Goal: Navigation & Orientation: Find specific page/section

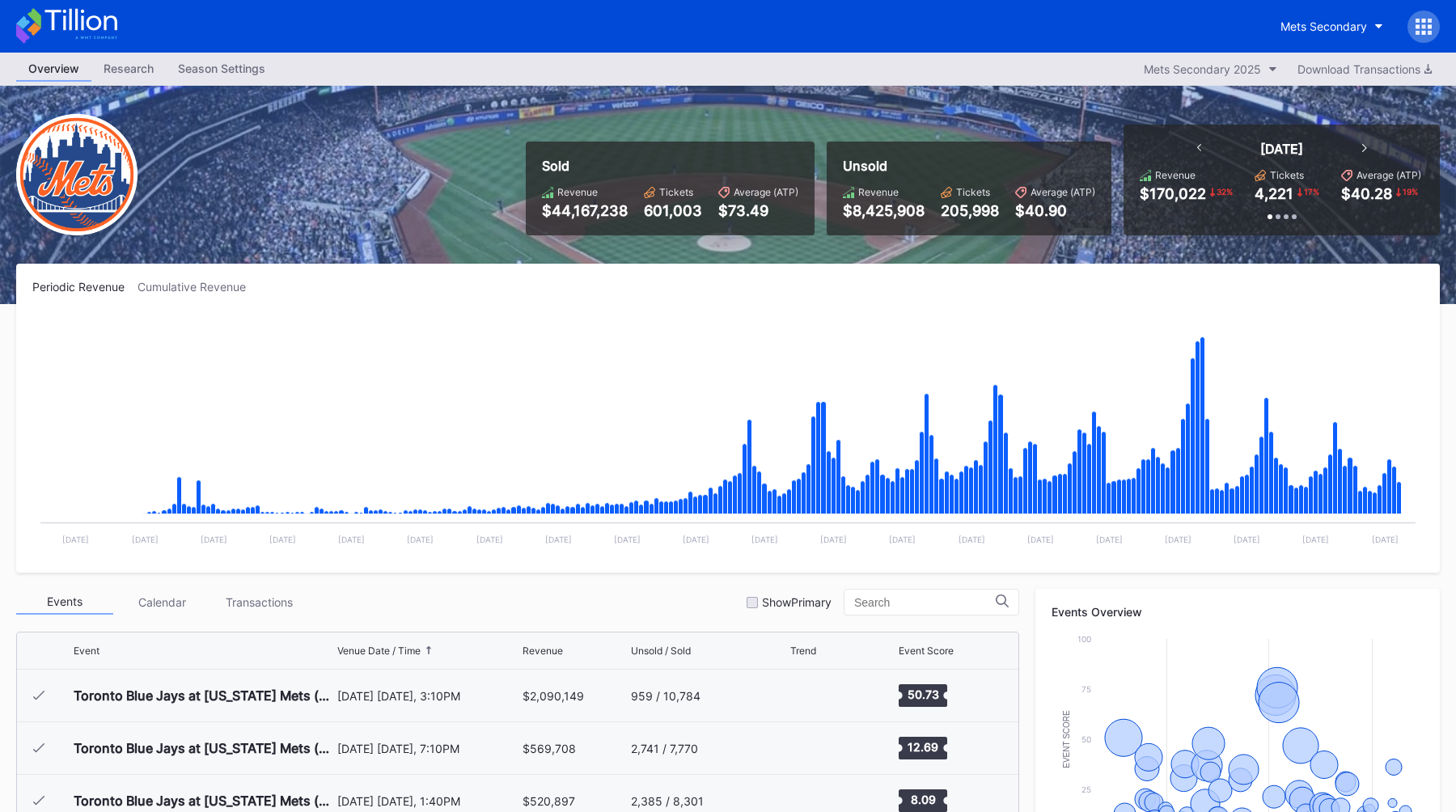
scroll to position [3206, 0]
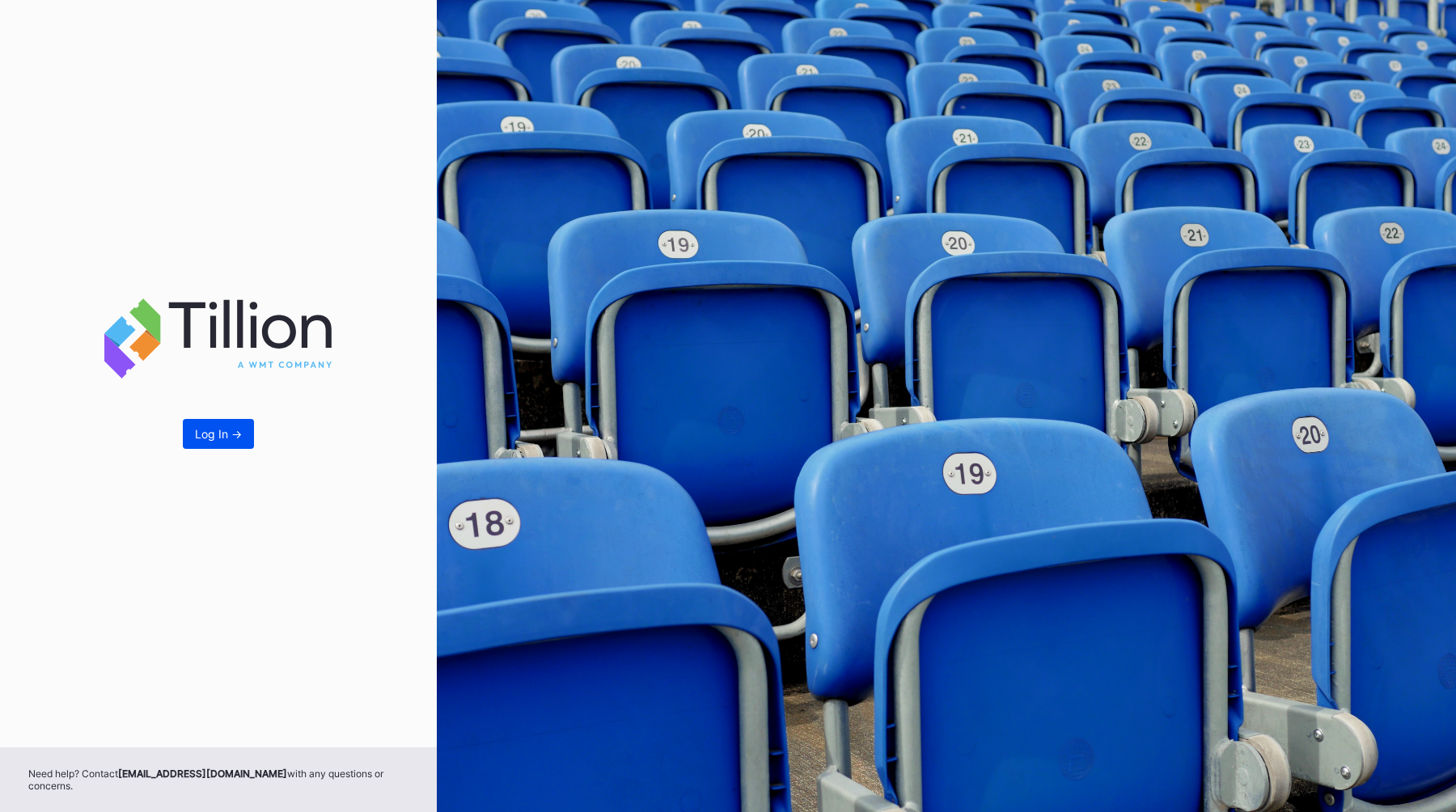
click at [192, 436] on button "Log In ->" at bounding box center [218, 434] width 71 height 30
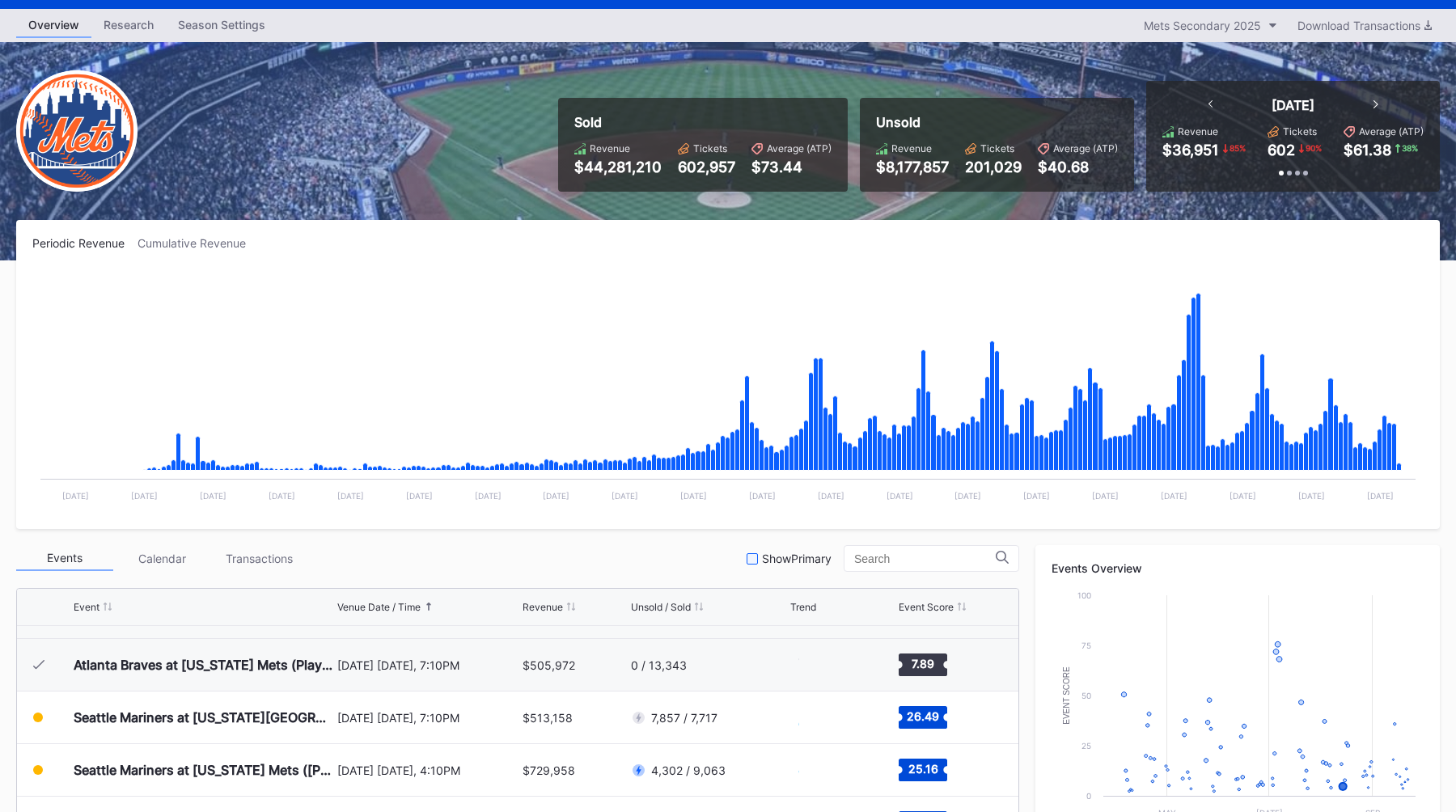
scroll to position [3259, 0]
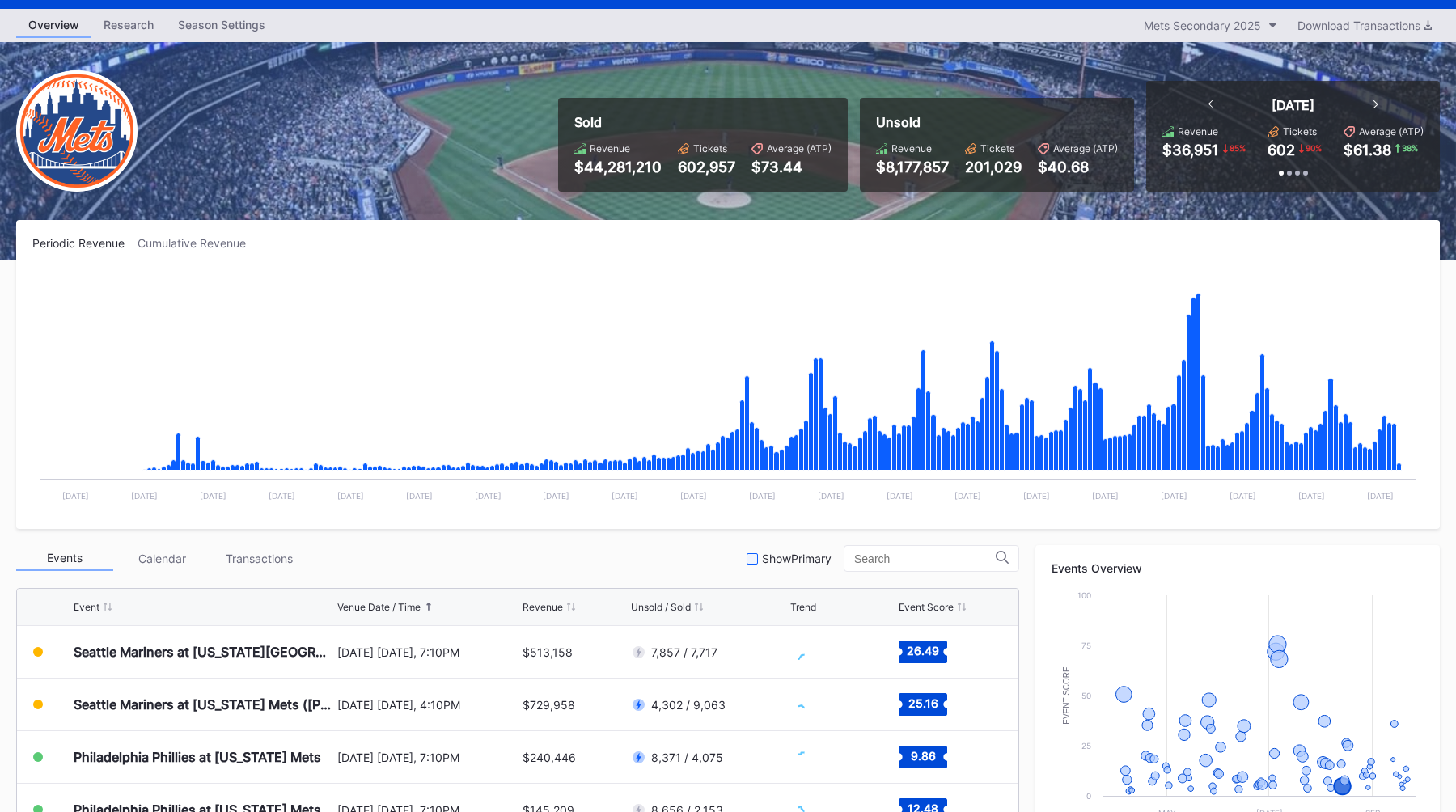
click at [758, 557] on div at bounding box center [752, 559] width 12 height 12
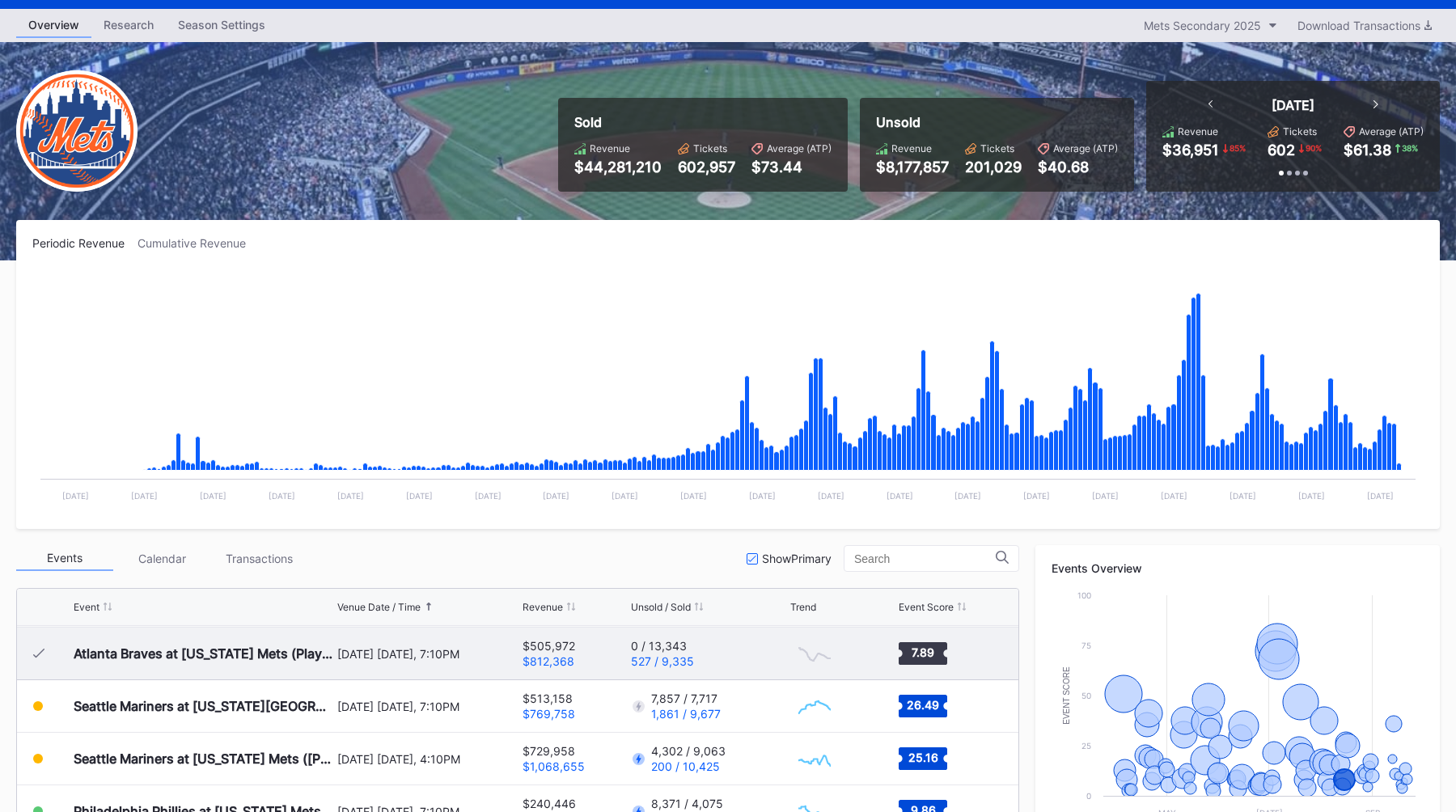
scroll to position [3207, 0]
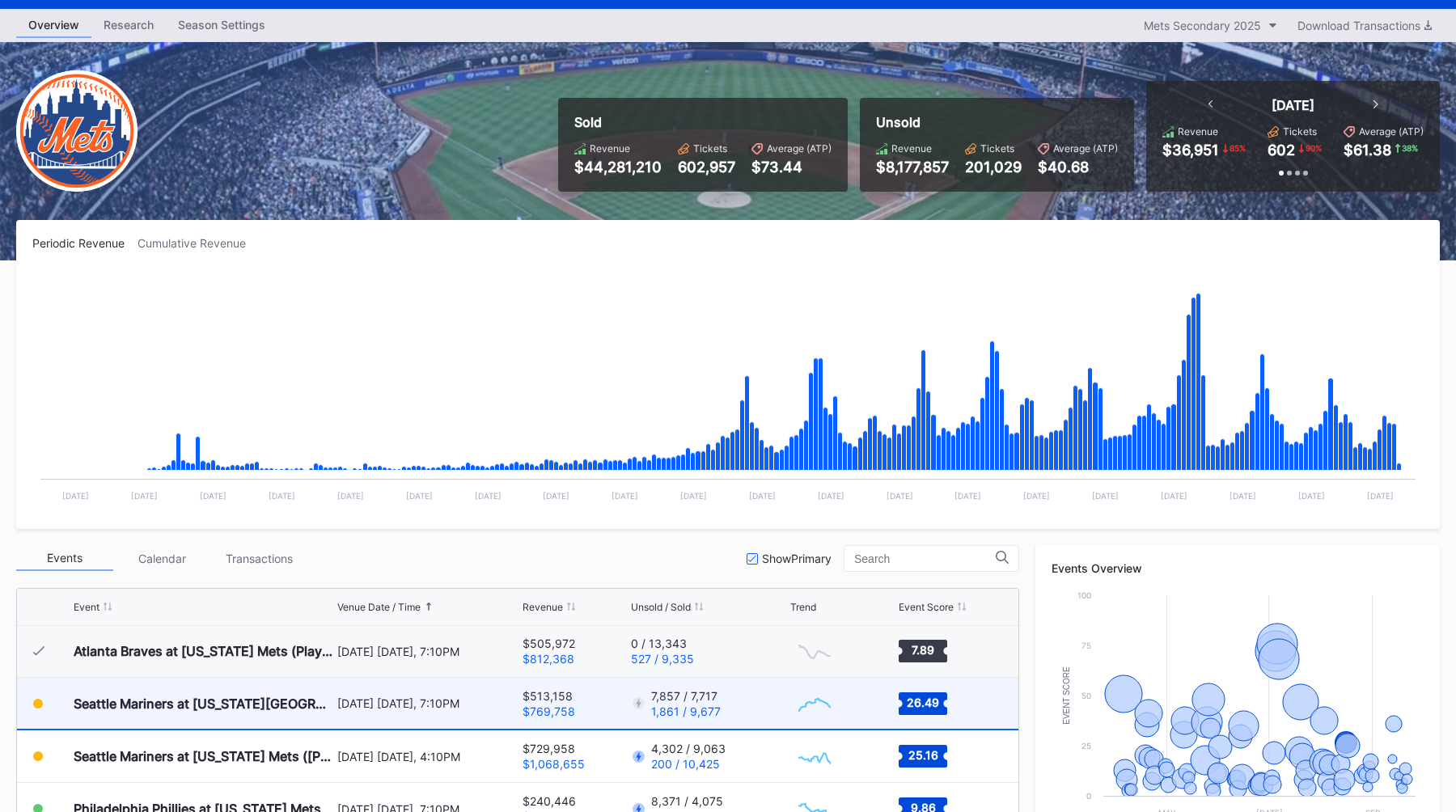
click at [401, 702] on div "[DATE] [DATE], 7:10PM" at bounding box center [428, 703] width 182 height 14
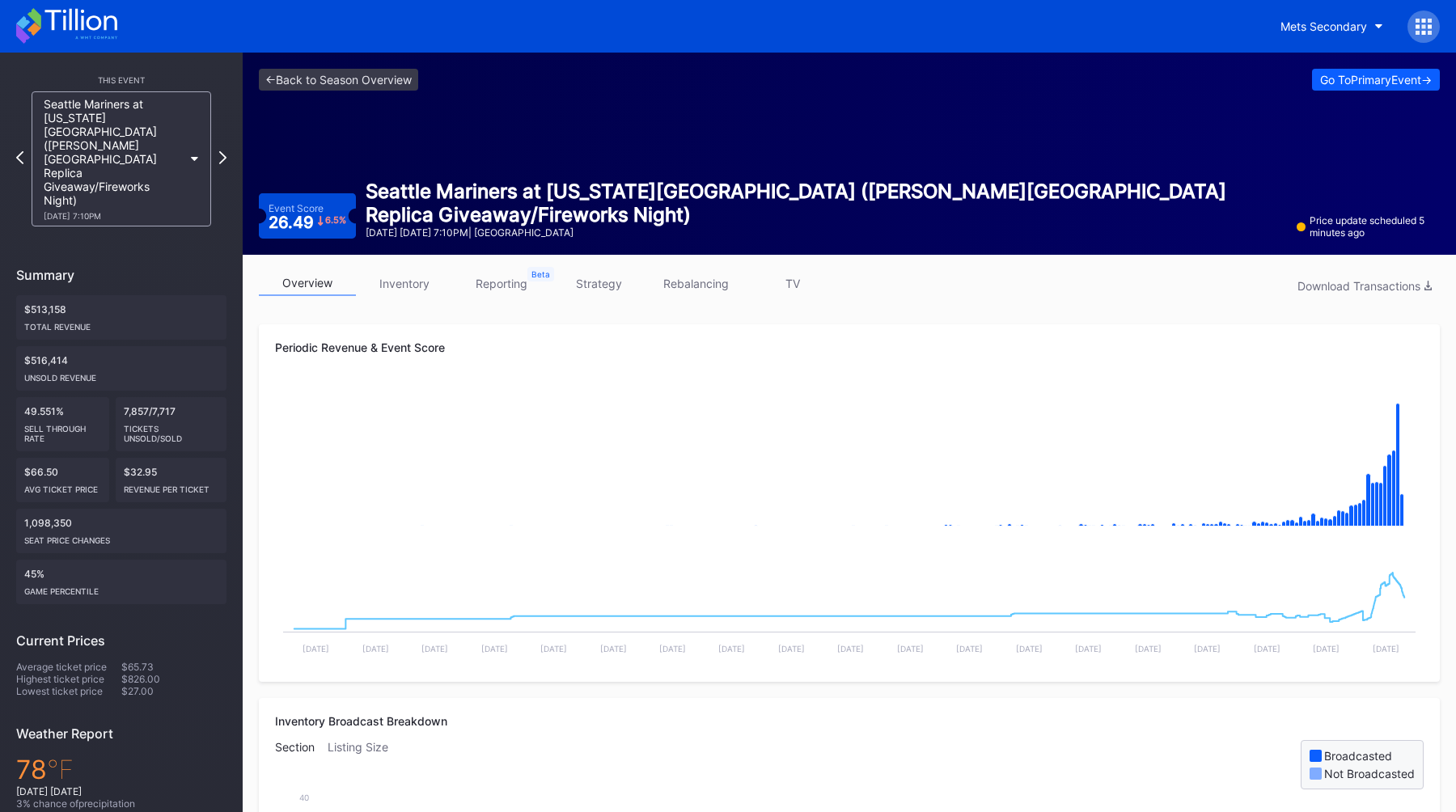
click at [599, 297] on div "overview inventory reporting strategy rebalancing TV Download Transactions" at bounding box center [849, 287] width 1181 height 33
click at [603, 287] on link "strategy" at bounding box center [598, 283] width 97 height 25
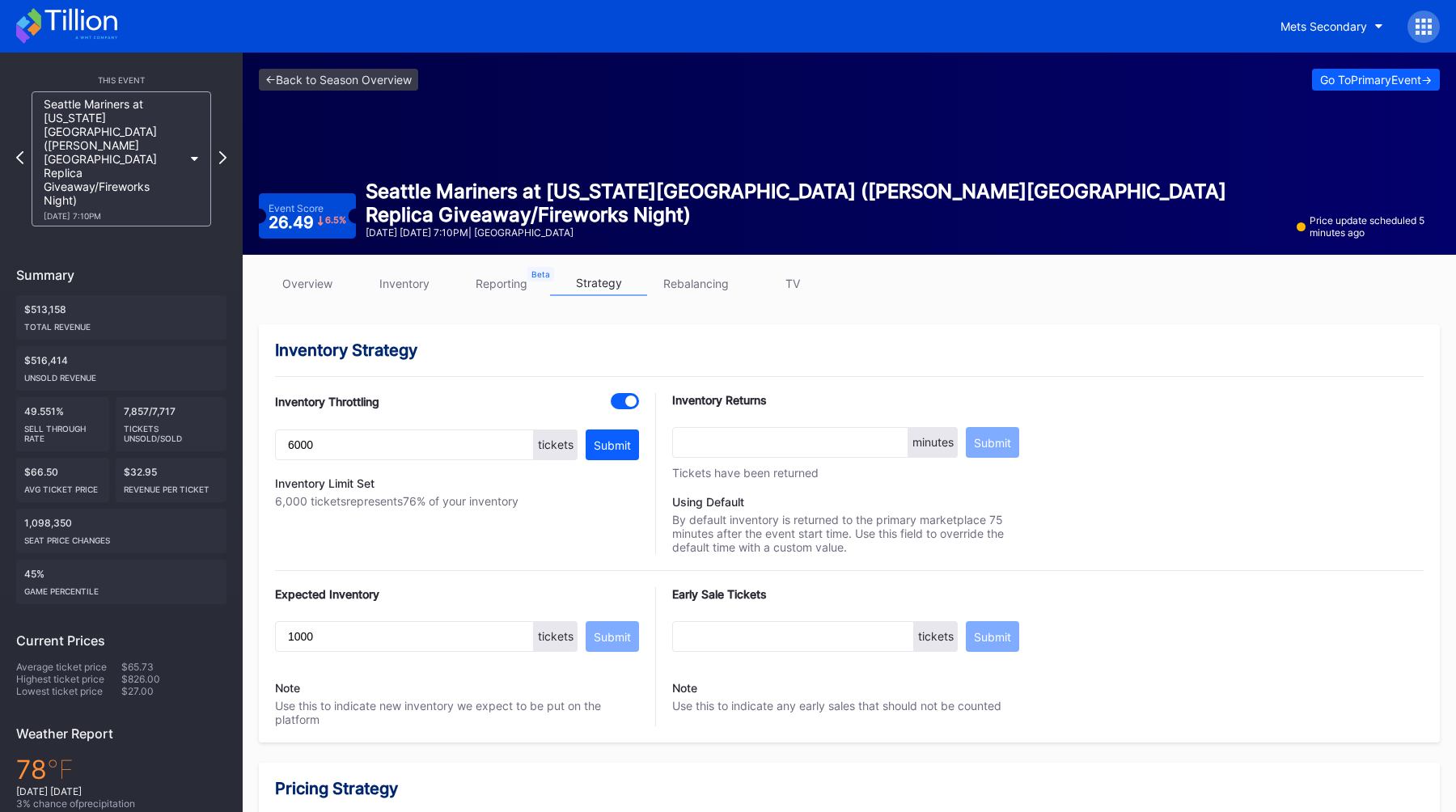
click at [305, 288] on link "overview" at bounding box center [307, 283] width 97 height 25
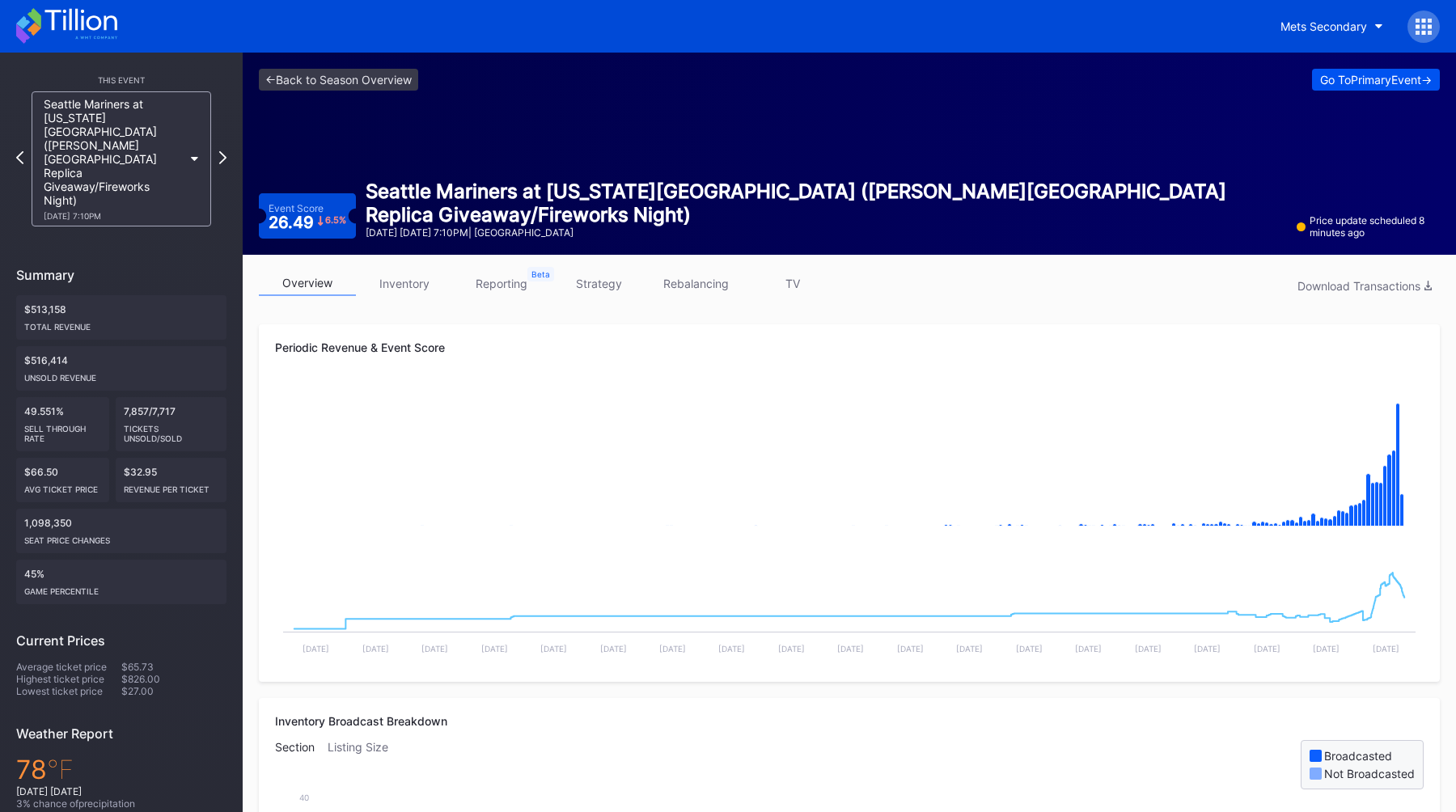
click at [1345, 85] on div "Go To Primary Event ->" at bounding box center [1375, 79] width 112 height 14
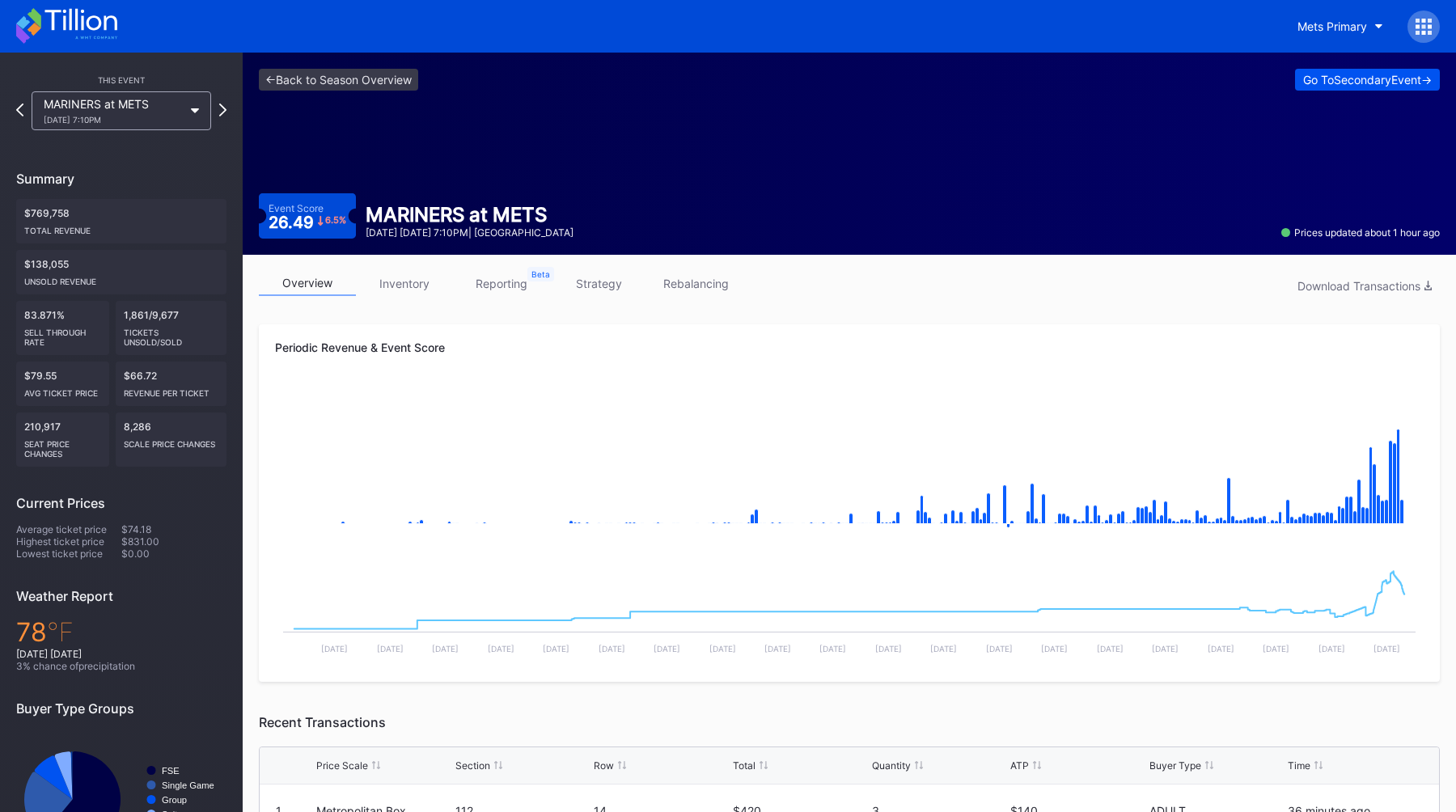
click at [1340, 76] on div "Go To Secondary Event ->" at bounding box center [1368, 79] width 129 height 14
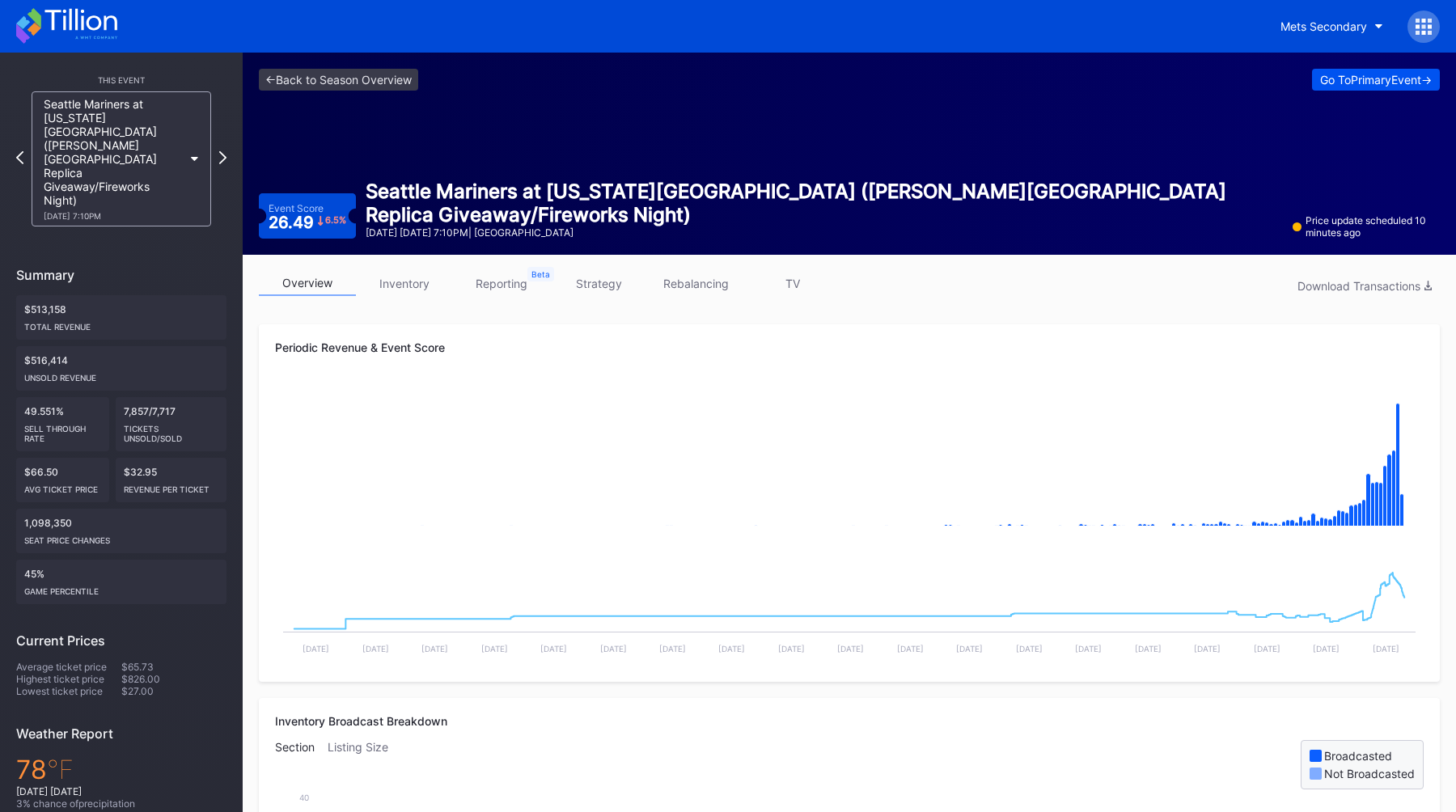
click at [1330, 77] on div "Go To Primary Event ->" at bounding box center [1375, 79] width 112 height 14
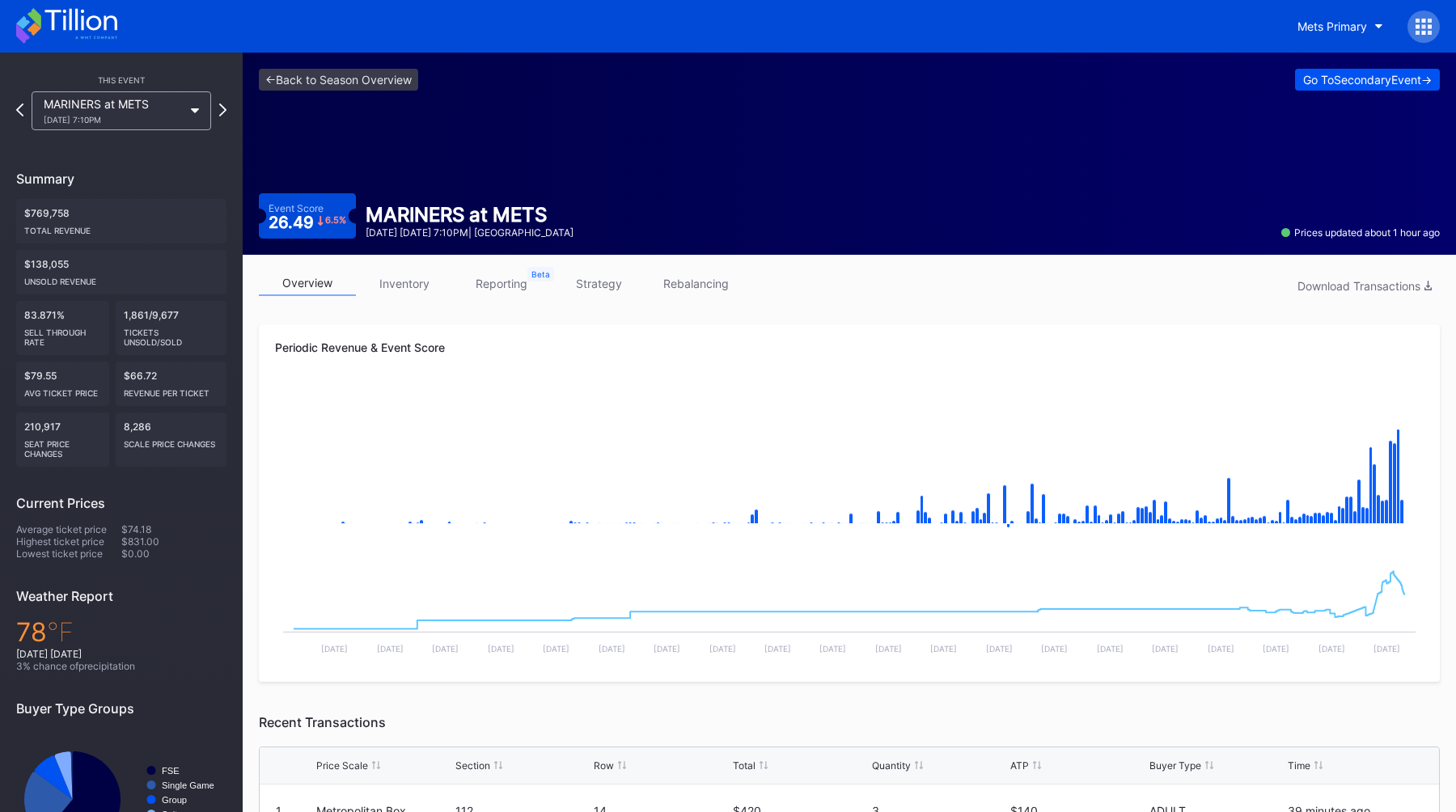
click at [1353, 85] on div "Go To Secondary Event ->" at bounding box center [1368, 79] width 129 height 14
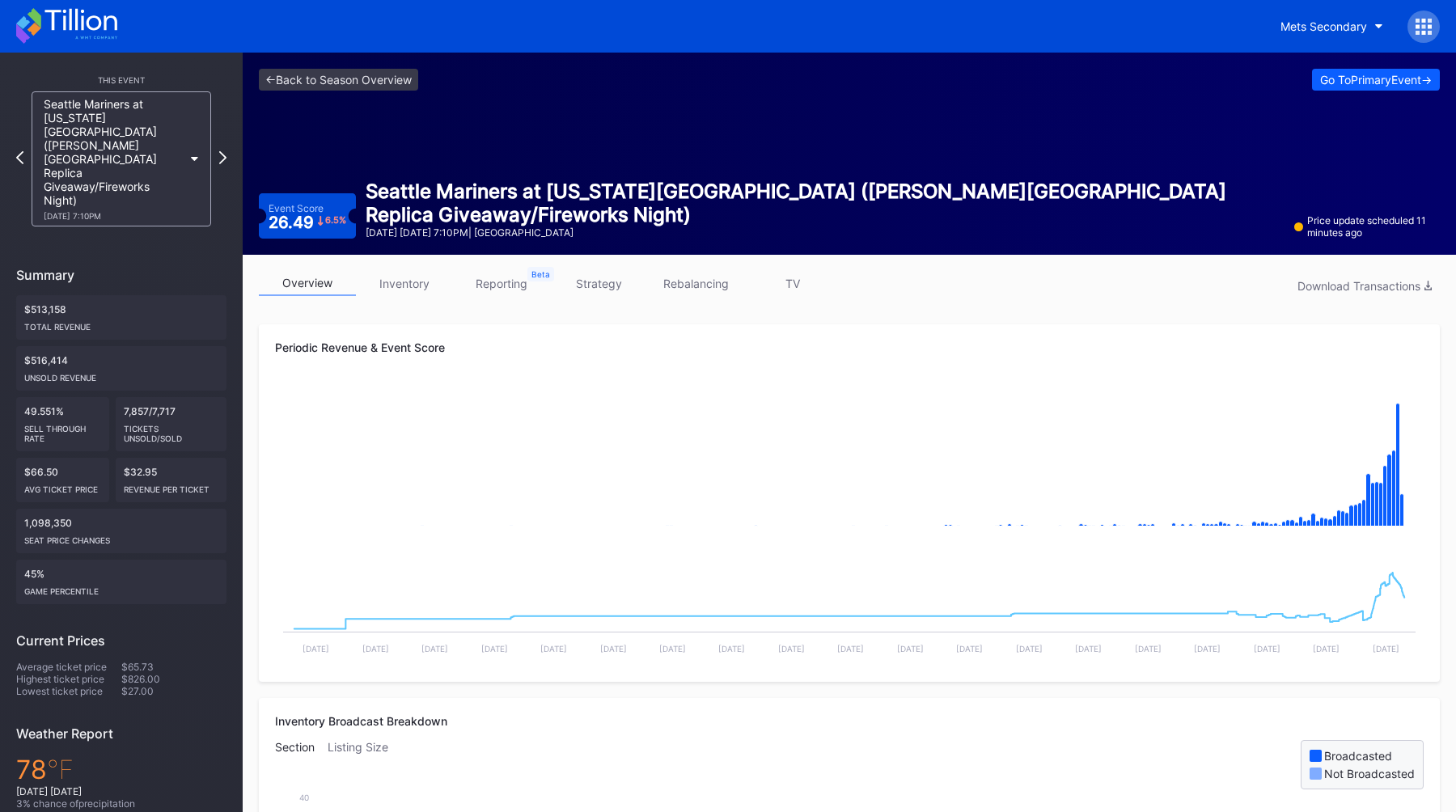
click at [643, 145] on div "<- Back to Season Overview Go To Primary Event -> Event Score 26.49 6.5 % Seatt…" at bounding box center [849, 154] width 1213 height 202
click at [1316, 87] on button "Go To Primary Event ->" at bounding box center [1376, 79] width 128 height 21
